Goal: Task Accomplishment & Management: Use online tool/utility

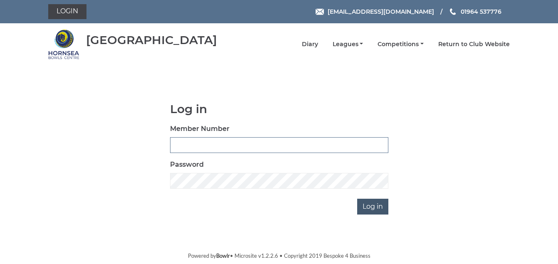
type input "1088"
click at [374, 207] on input "Log in" at bounding box center [372, 207] width 31 height 16
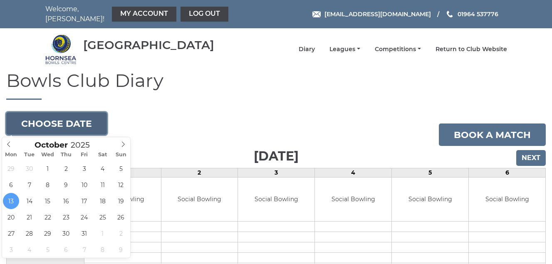
click at [73, 122] on button "Choose date" at bounding box center [56, 123] width 101 height 22
type input "2025-10-14"
